Goal: Find specific page/section: Find specific page/section

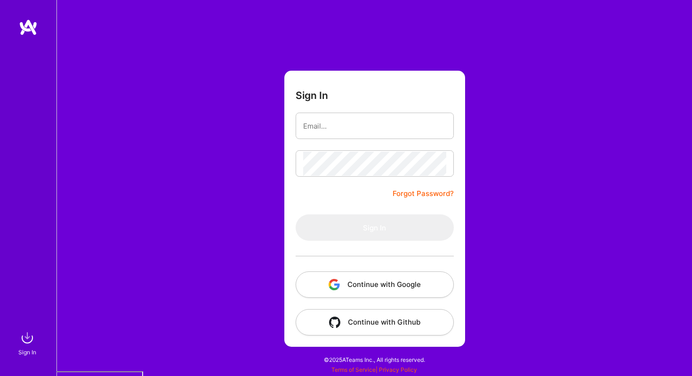
click at [374, 286] on button "Continue with Google" at bounding box center [375, 284] width 158 height 26
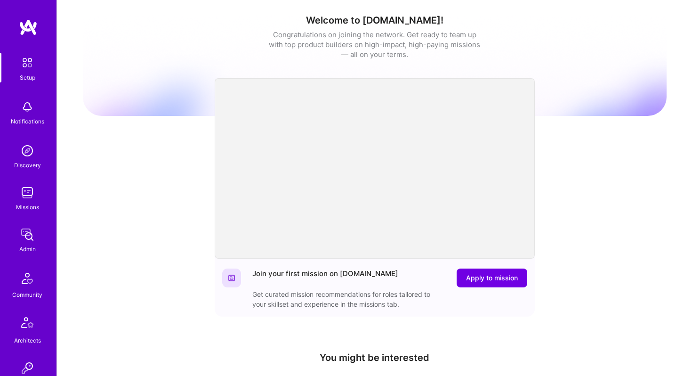
click at [29, 194] on img at bounding box center [27, 192] width 19 height 19
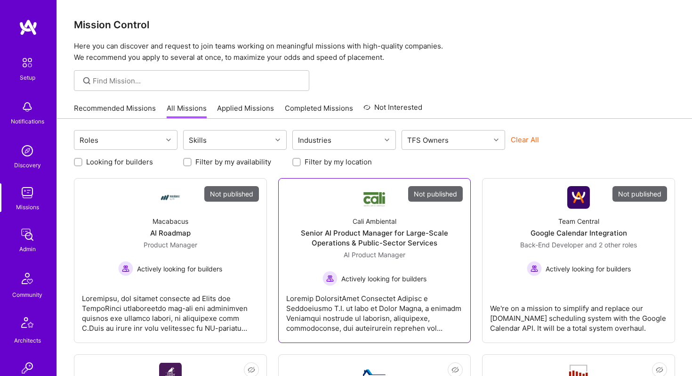
click at [416, 224] on div "Cali Ambiental Senior AI Product Manager for Large-Scale Operations & Public-Se…" at bounding box center [374, 247] width 177 height 77
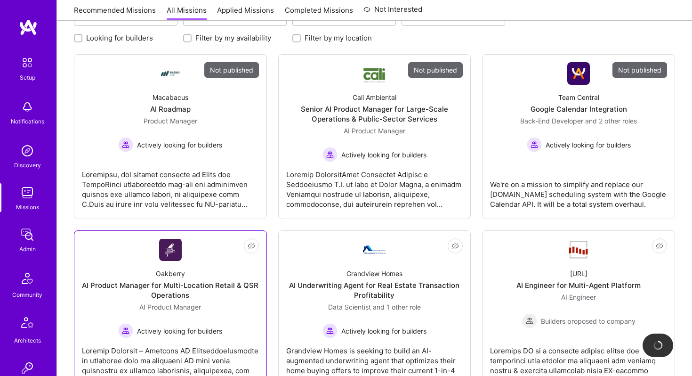
scroll to position [134, 0]
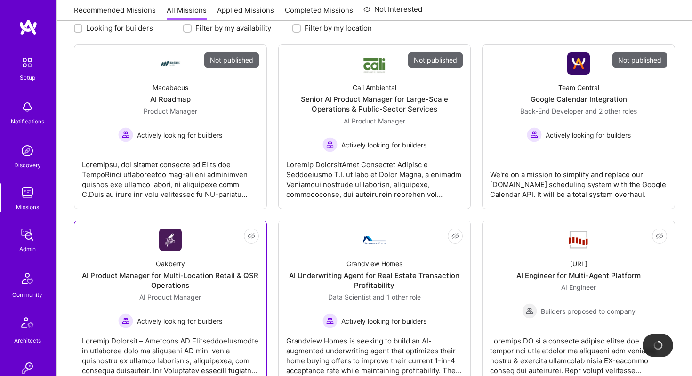
click at [184, 251] on link "Not Interested Oakberry AI Product Manager for Multi-Location Retail & QSR Oper…" at bounding box center [170, 302] width 177 height 149
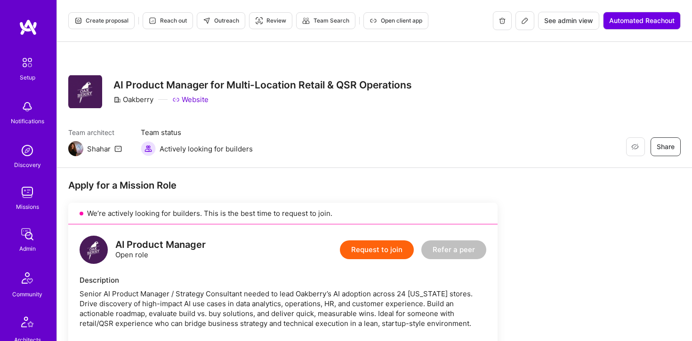
click at [27, 156] on img at bounding box center [27, 150] width 19 height 19
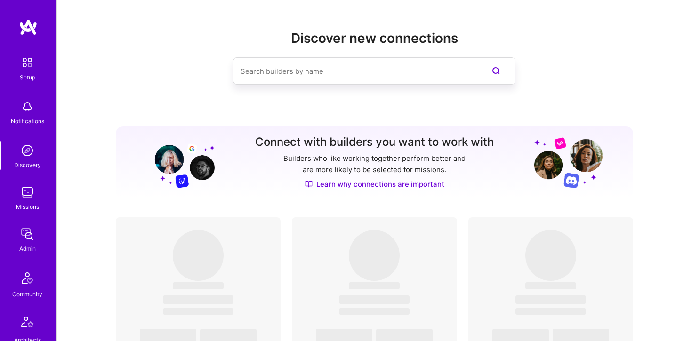
scroll to position [295, 0]
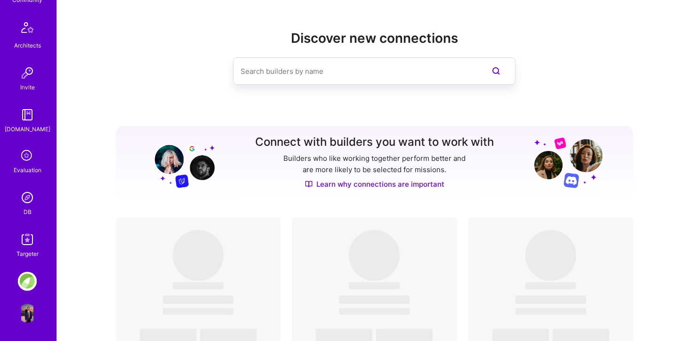
click at [24, 199] on img at bounding box center [27, 197] width 19 height 19
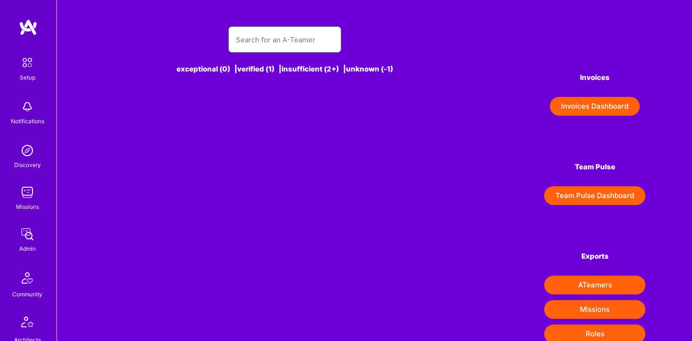
click at [262, 29] on input "text" at bounding box center [285, 40] width 98 height 24
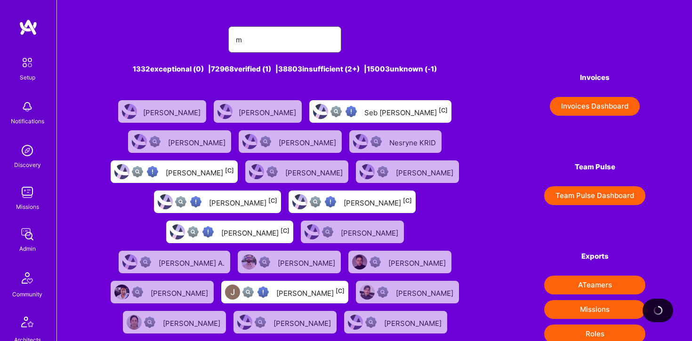
type input "ma"
type input "r"
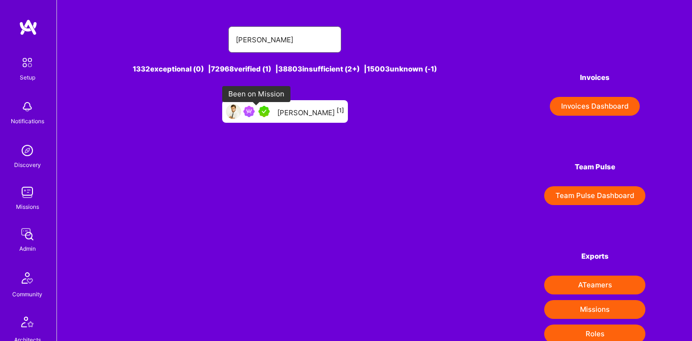
type input "martin stru"
click at [270, 113] on img at bounding box center [264, 111] width 11 height 11
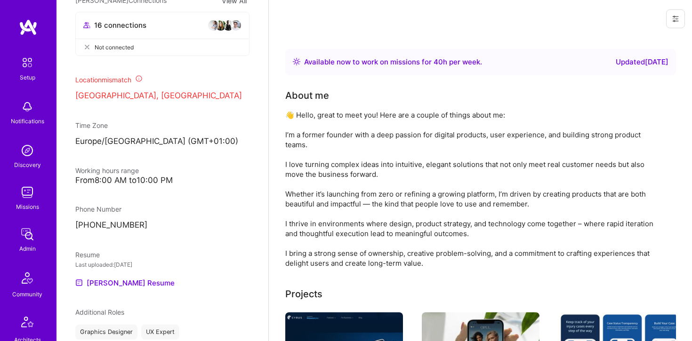
scroll to position [443, 0]
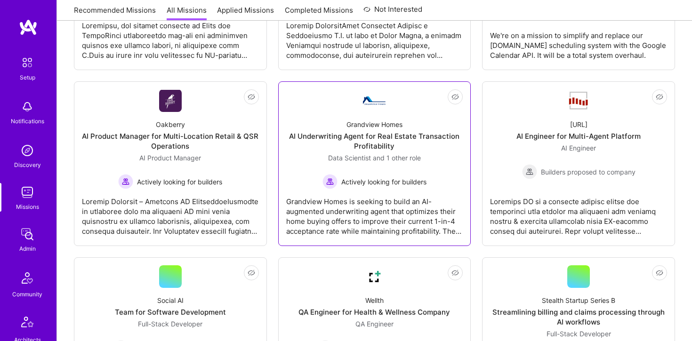
scroll to position [278, 0]
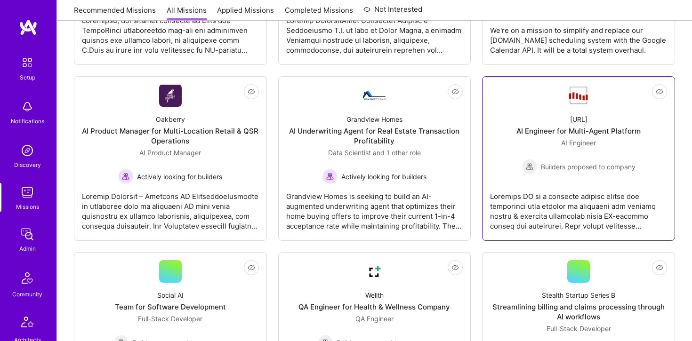
click at [578, 92] on img at bounding box center [579, 96] width 23 height 20
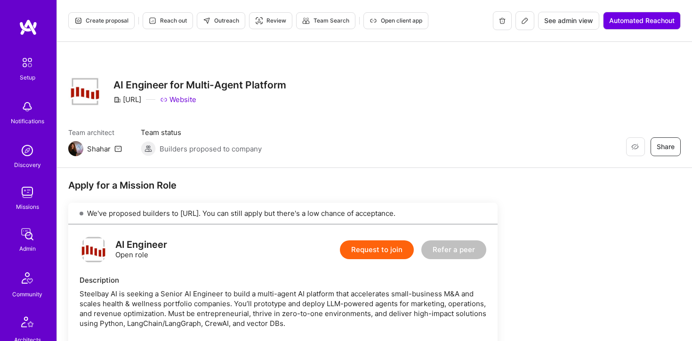
click at [522, 21] on icon at bounding box center [525, 21] width 8 height 8
